Goal: Task Accomplishment & Management: Use online tool/utility

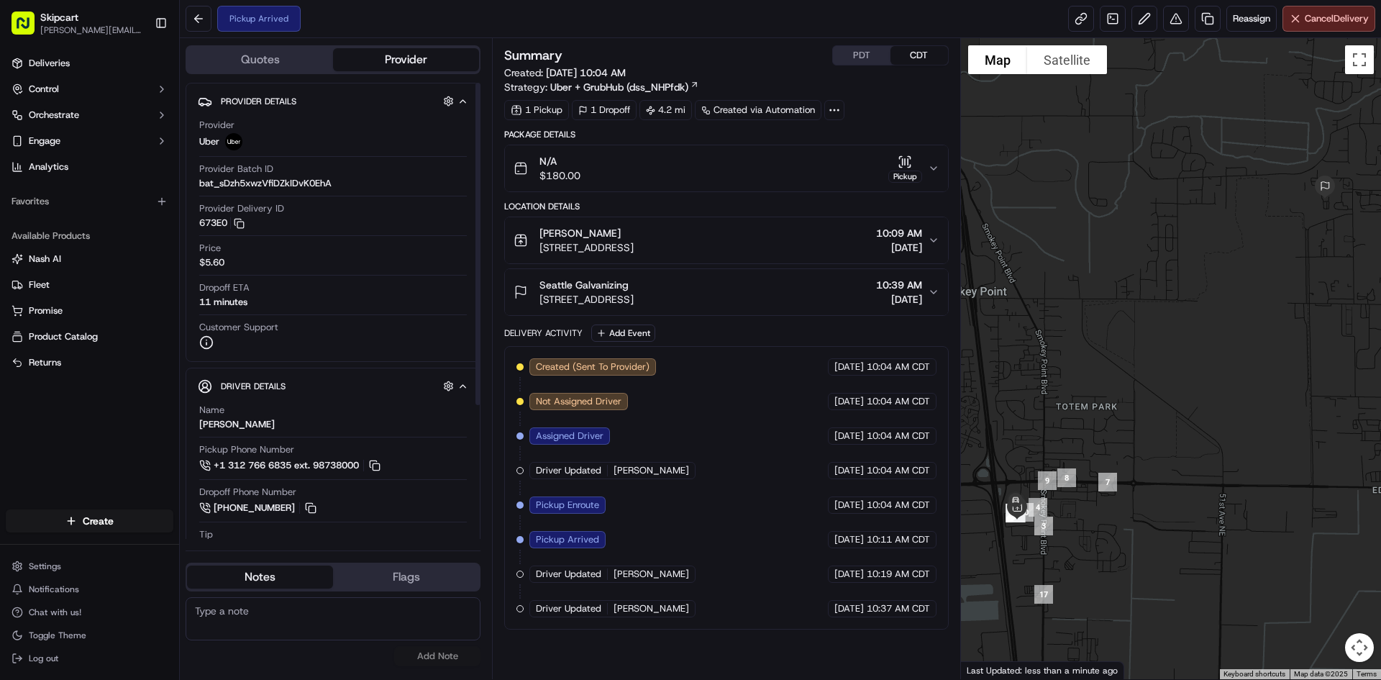
click at [643, 617] on div "Created (Sent To Provider) Uber 09/18/2025 10:04 AM CDT Not Assigned Driver Ube…" at bounding box center [726, 487] width 444 height 283
click at [640, 616] on div "Driver Updated NICHOLE S." at bounding box center [612, 608] width 166 height 17
click at [639, 614] on span "[PERSON_NAME]" at bounding box center [652, 608] width 76 height 13
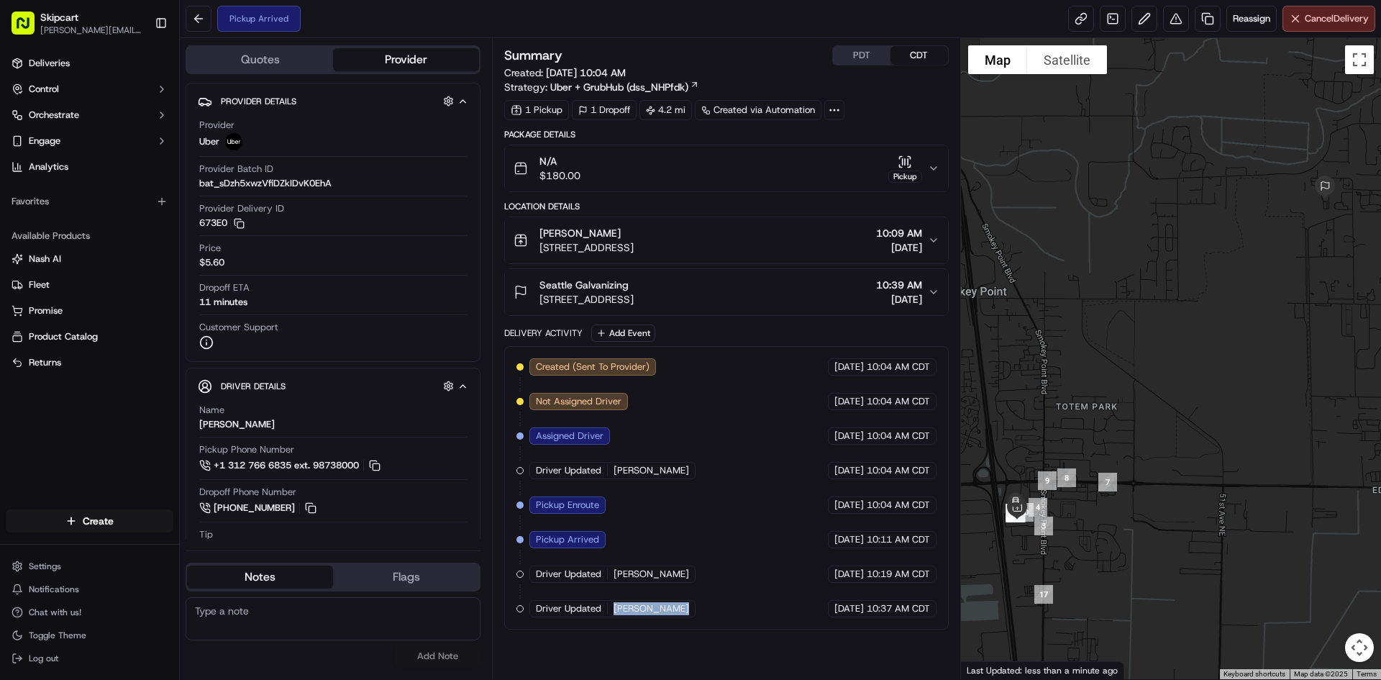
copy div "NICHOLE S. Uber"
